Goal: Information Seeking & Learning: Learn about a topic

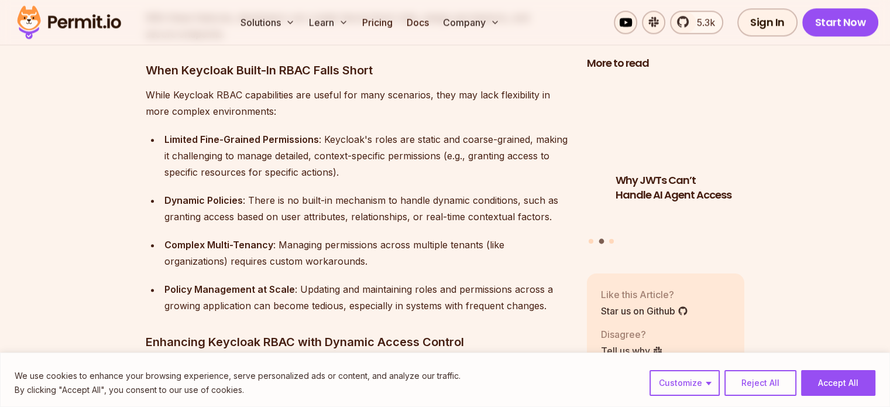
scroll to position [1581, 0]
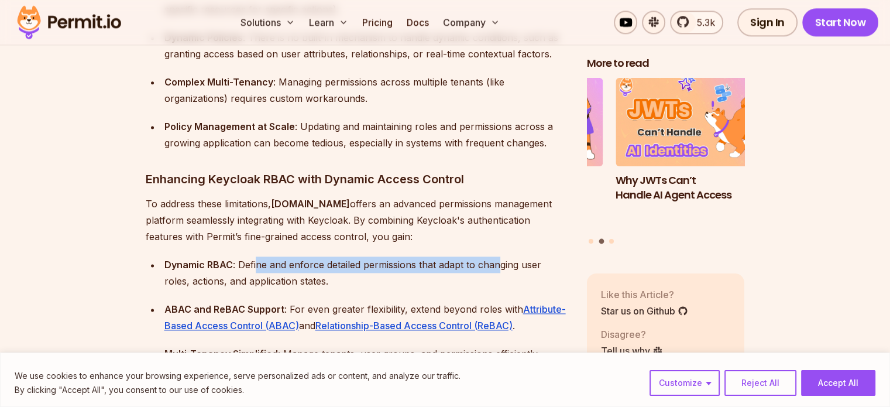
drag, startPoint x: 496, startPoint y: 248, endPoint x: 255, endPoint y: 245, distance: 241.8
click at [255, 256] on div "Dynamic RBAC : Define and enforce detailed permissions that adapt to changing u…" at bounding box center [367, 272] width 404 height 33
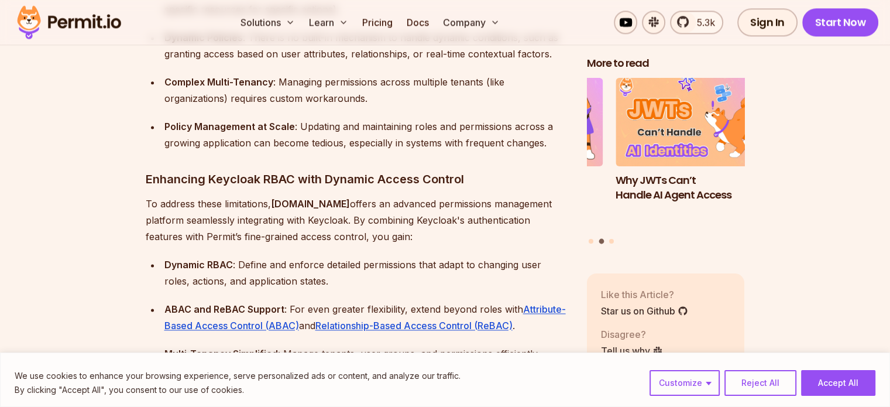
click at [231, 259] on strong "Dynamic RBAC" at bounding box center [199, 265] width 68 height 12
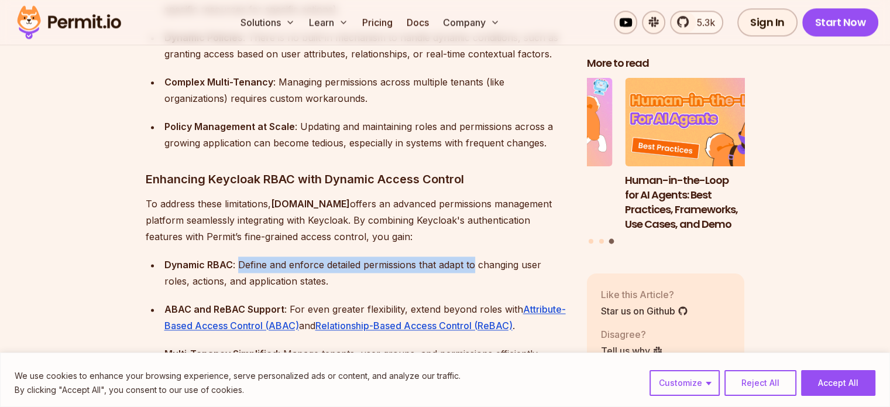
drag, startPoint x: 237, startPoint y: 246, endPoint x: 472, endPoint y: 247, distance: 235.9
click at [472, 256] on div "Dynamic RBAC : Define and enforce detailed permissions that adapt to changing u…" at bounding box center [367, 272] width 404 height 33
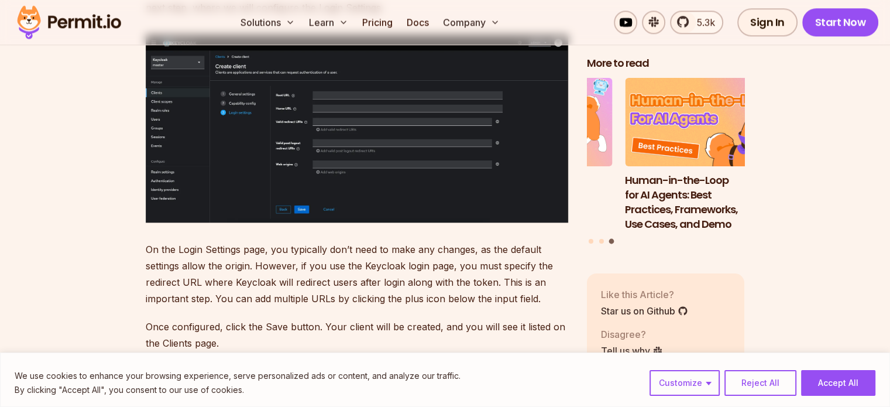
scroll to position [5779, 0]
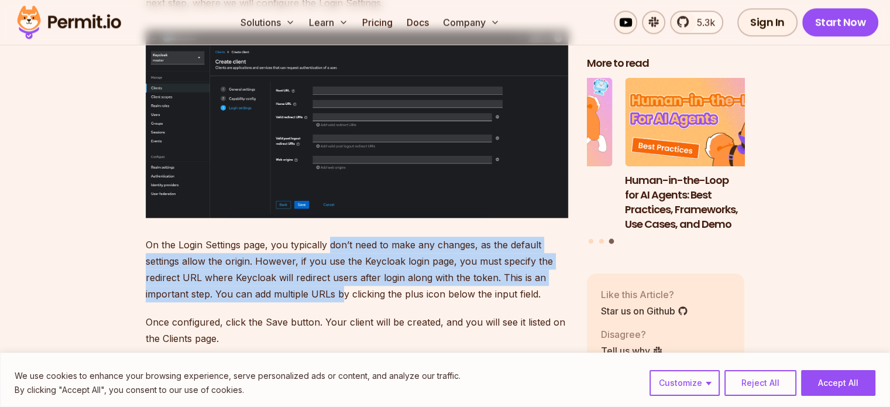
drag, startPoint x: 341, startPoint y: 272, endPoint x: 329, endPoint y: 229, distance: 44.3
click at [329, 237] on p "On the Login Settings page, you typically don’t need to make any changes, as th…" at bounding box center [357, 270] width 423 height 66
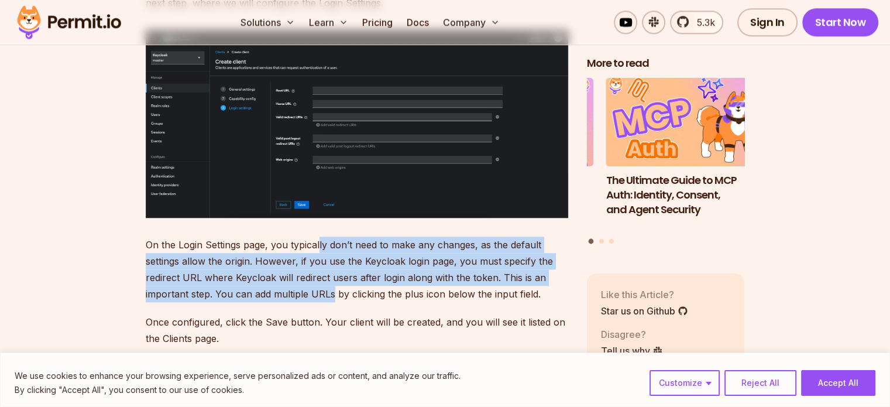
drag, startPoint x: 320, startPoint y: 225, endPoint x: 332, endPoint y: 278, distance: 54.7
click at [332, 278] on p "On the Login Settings page, you typically don’t need to make any changes, as th…" at bounding box center [357, 270] width 423 height 66
click at [328, 237] on p "On the Login Settings page, you typically don’t need to make any changes, as th…" at bounding box center [357, 270] width 423 height 66
drag, startPoint x: 331, startPoint y: 224, endPoint x: 323, endPoint y: 274, distance: 50.5
click at [323, 274] on p "On the Login Settings page, you typically don’t need to make any changes, as th…" at bounding box center [357, 270] width 423 height 66
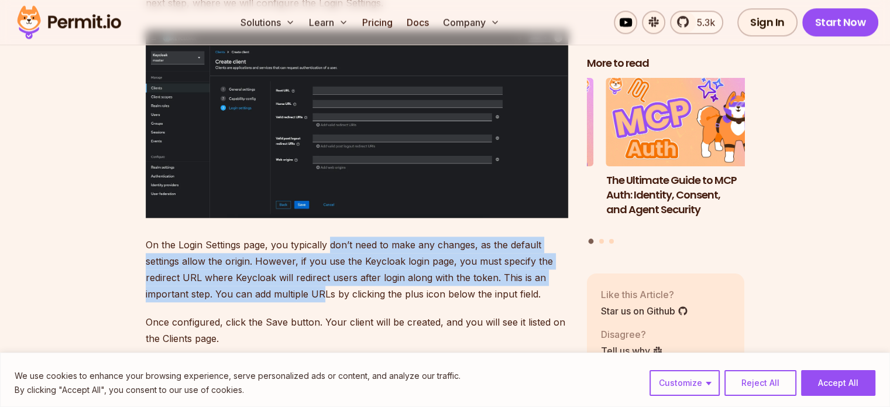
click at [321, 280] on p "On the Login Settings page, you typically don’t need to make any changes, as th…" at bounding box center [357, 270] width 423 height 66
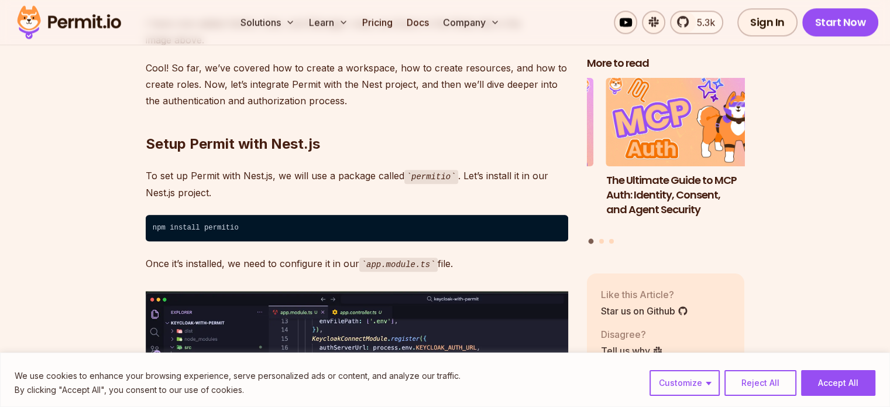
scroll to position [10013, 0]
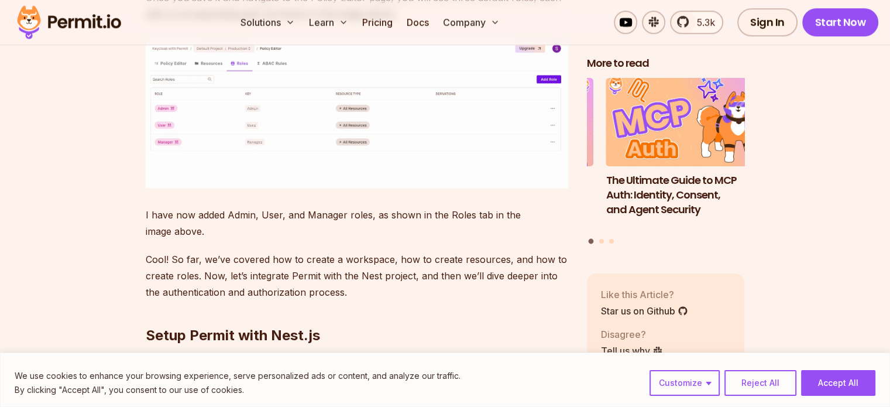
click at [258, 188] on img at bounding box center [357, 114] width 423 height 147
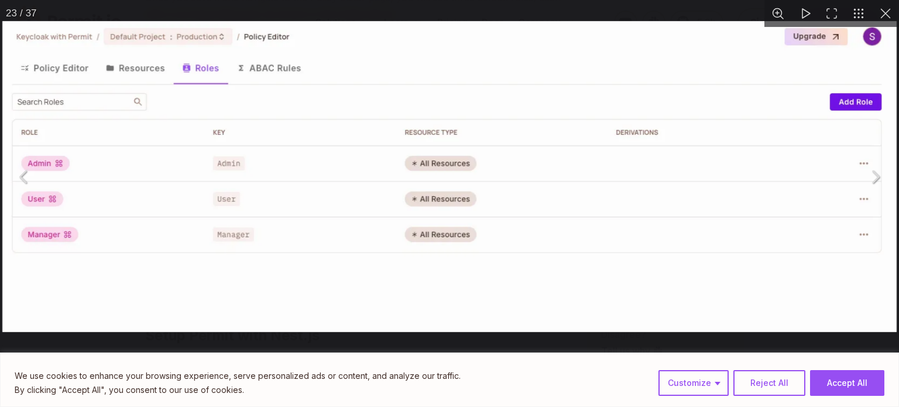
click at [389, 181] on img "You can close this modal content with the ESC key" at bounding box center [449, 176] width 895 height 311
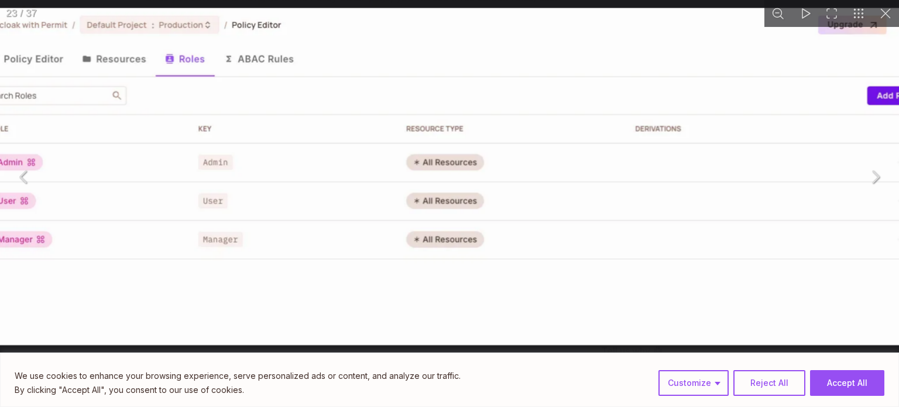
click at [389, 181] on img "You can close this modal content with the ESC key" at bounding box center [455, 176] width 970 height 337
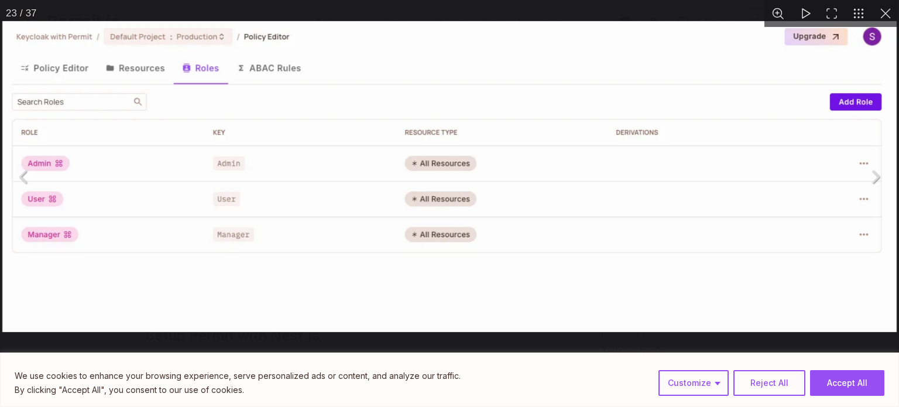
click at [321, 121] on img "You can close this modal content with the ESC key" at bounding box center [449, 176] width 895 height 311
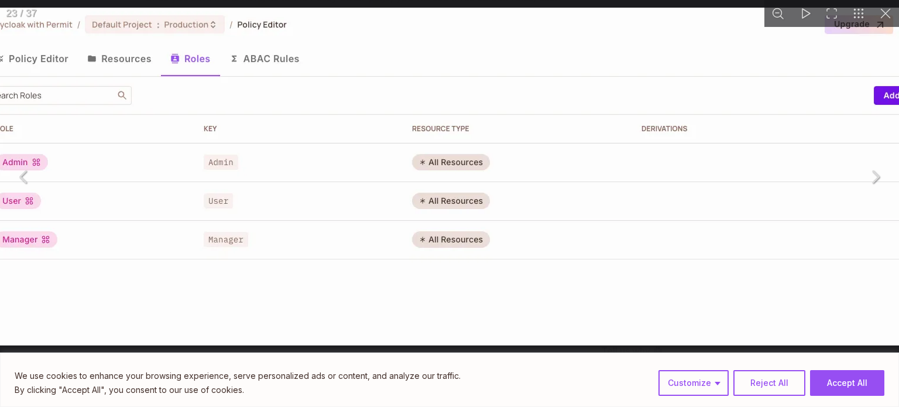
click at [337, 131] on img "You can close this modal content with the ESC key" at bounding box center [461, 177] width 972 height 338
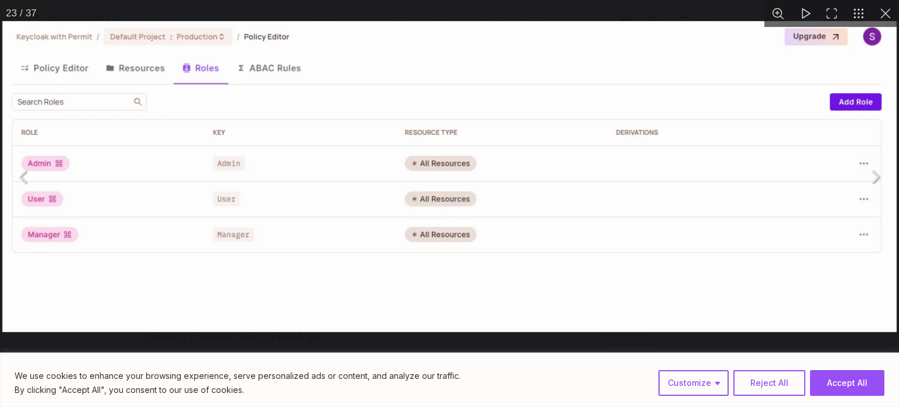
click at [534, 81] on img "You can close this modal content with the ESC key" at bounding box center [449, 176] width 895 height 311
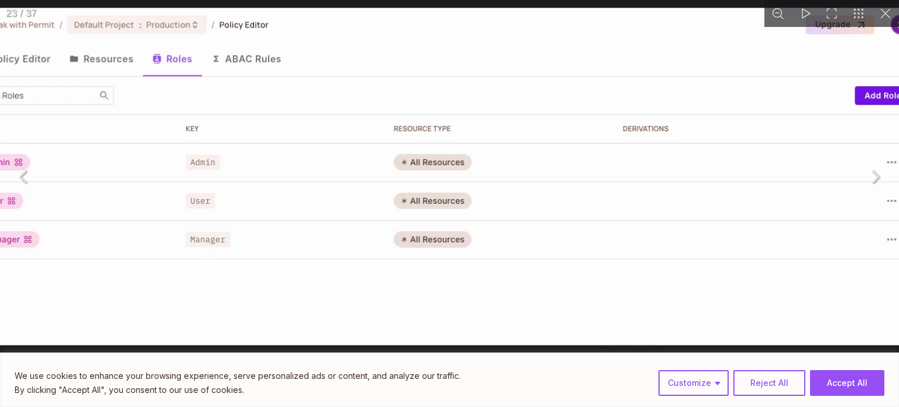
click at [534, 81] on img "You can close this modal content with the ESC key" at bounding box center [442, 176] width 971 height 337
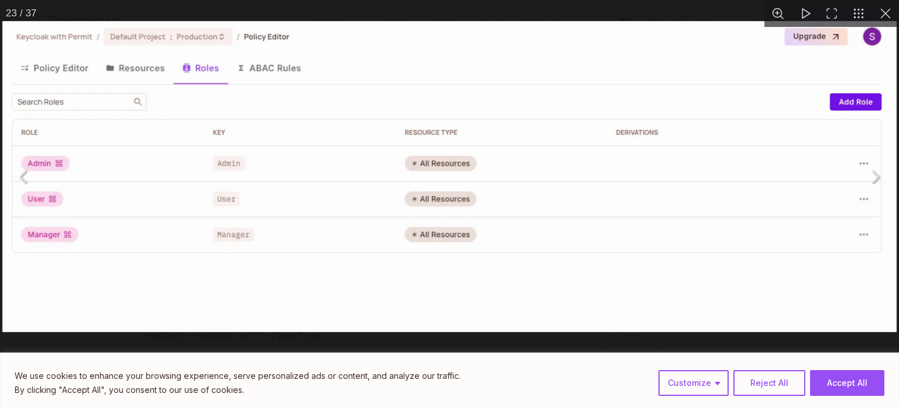
click at [882, 12] on button "You can close this modal content with the ESC key" at bounding box center [885, 13] width 27 height 27
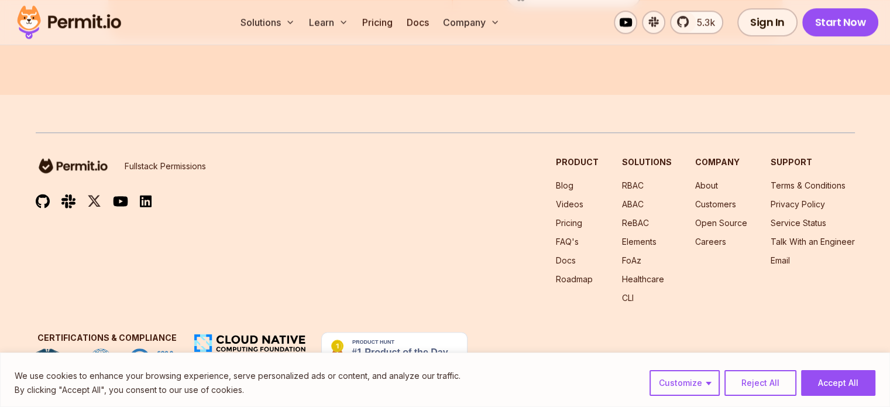
scroll to position [19244, 0]
